Goal: Navigation & Orientation: Find specific page/section

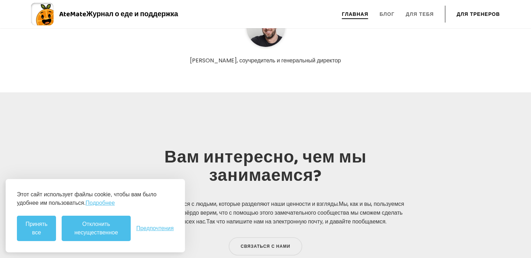
scroll to position [2337, 0]
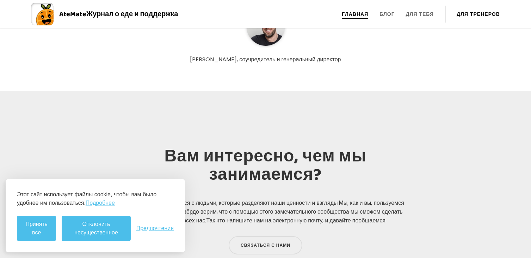
click at [389, 10] on li "Блог" at bounding box center [387, 14] width 15 height 17
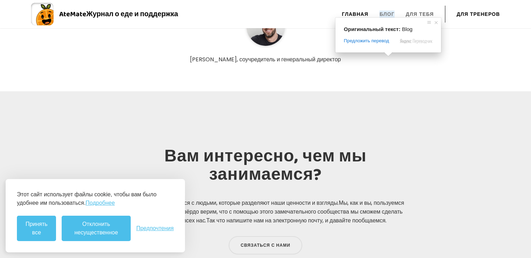
click at [394, 6] on li "Блог" at bounding box center [387, 14] width 15 height 17
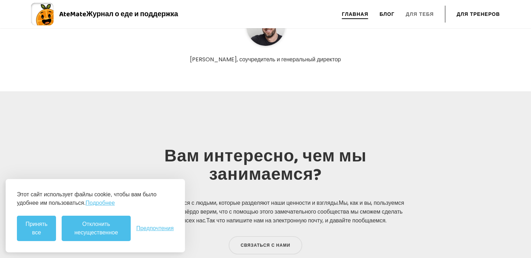
click at [389, 16] on ya-tr-span "Блог" at bounding box center [387, 14] width 15 height 7
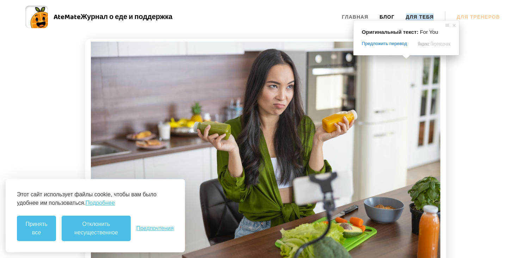
click at [420, 16] on ya-tr-span "Для Тебя" at bounding box center [420, 16] width 28 height 7
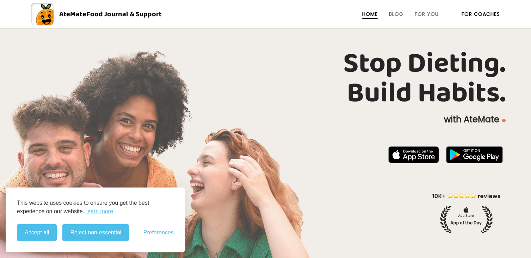
scroll to position [282, 0]
